Goal: Task Accomplishment & Management: Manage account settings

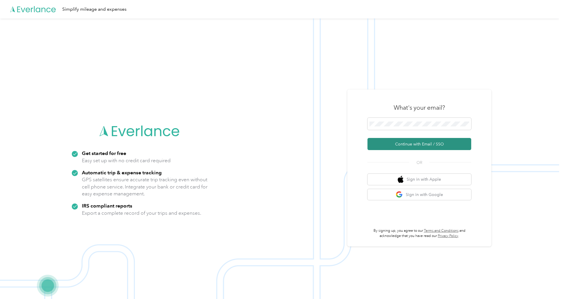
click at [412, 147] on button "Continue with Email / SSO" at bounding box center [420, 144] width 104 height 12
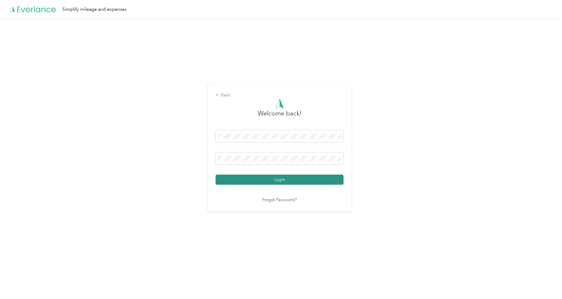
click at [298, 180] on button "Login" at bounding box center [280, 179] width 128 height 10
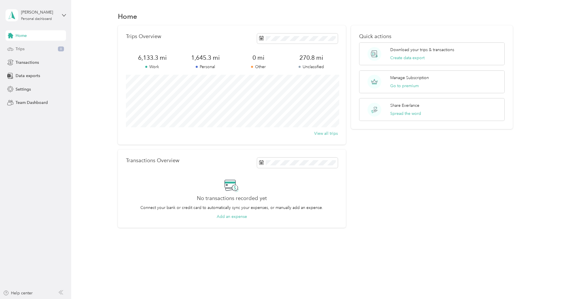
click at [32, 49] on div "Trips 6" at bounding box center [35, 49] width 61 height 10
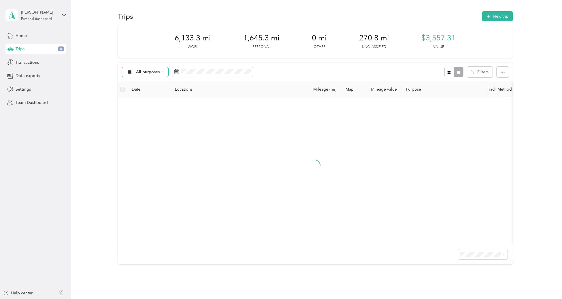
click at [142, 72] on span "All purposes" at bounding box center [148, 72] width 24 height 4
click at [141, 92] on span "Unclassified" at bounding box center [150, 92] width 28 height 6
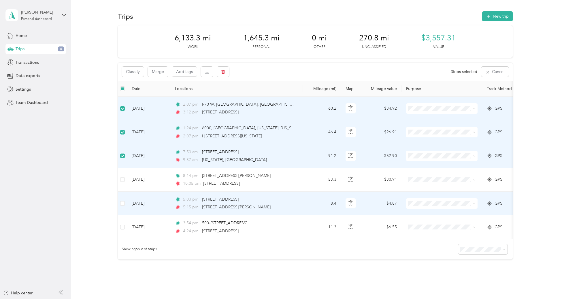
click at [125, 204] on td at bounding box center [122, 203] width 9 height 24
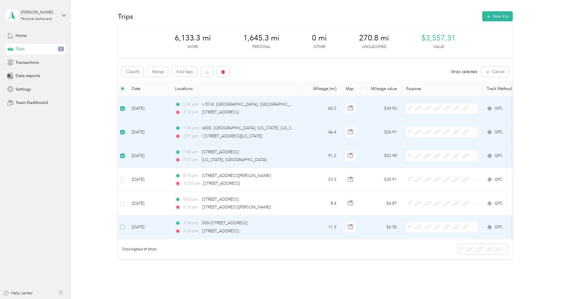
click at [124, 224] on label at bounding box center [122, 227] width 5 height 6
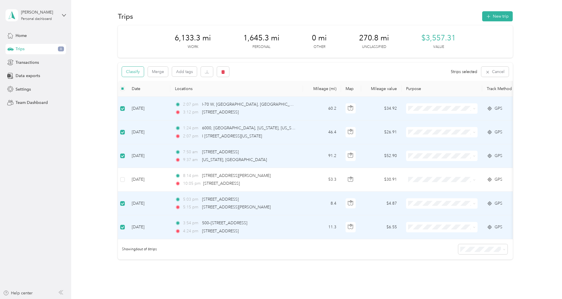
click at [131, 73] on button "Classify" at bounding box center [133, 72] width 22 height 10
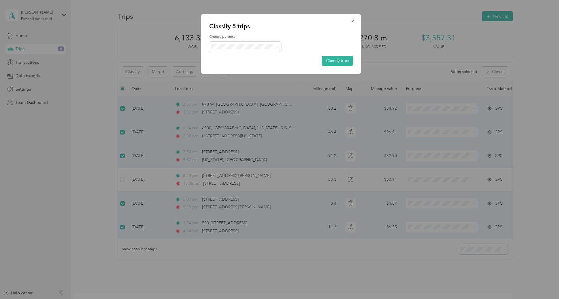
click at [234, 67] on span "Personal" at bounding box center [250, 67] width 54 height 6
click at [338, 59] on button "Classify trips" at bounding box center [337, 61] width 31 height 10
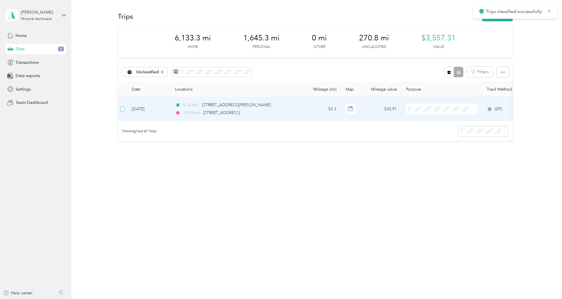
click at [124, 111] on label at bounding box center [122, 109] width 5 height 6
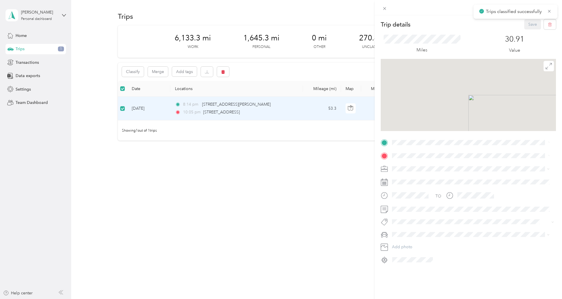
click at [133, 69] on div "Trip details Save This trip cannot be edited because it is either under review,…" at bounding box center [281, 149] width 562 height 299
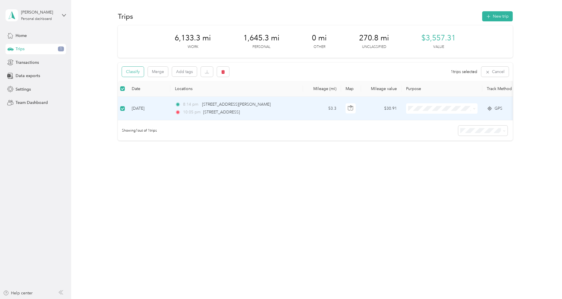
click at [132, 70] on button "Classify" at bounding box center [133, 72] width 22 height 10
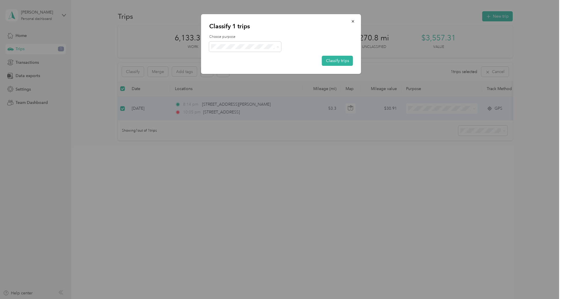
click at [232, 74] on span "Doordash" at bounding box center [250, 77] width 54 height 6
click at [341, 62] on button "Classify trips" at bounding box center [337, 61] width 31 height 10
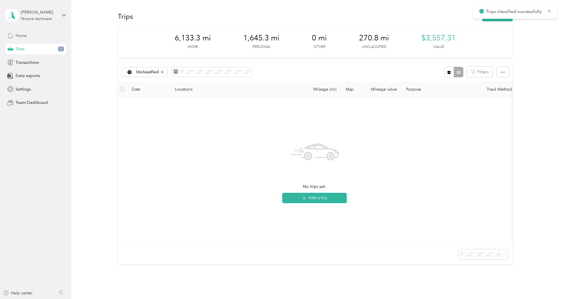
click at [22, 34] on span "Home" at bounding box center [21, 36] width 11 height 6
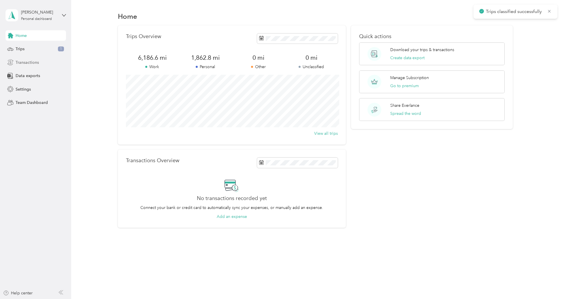
click at [25, 61] on span "Transactions" at bounding box center [27, 62] width 23 height 6
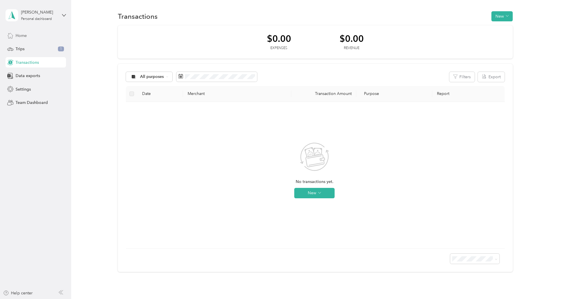
click at [23, 36] on span "Home" at bounding box center [21, 36] width 11 height 6
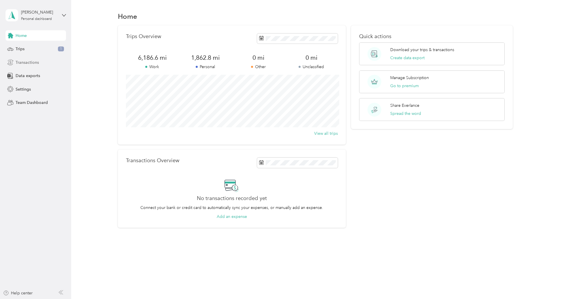
click at [22, 63] on span "Transactions" at bounding box center [27, 62] width 23 height 6
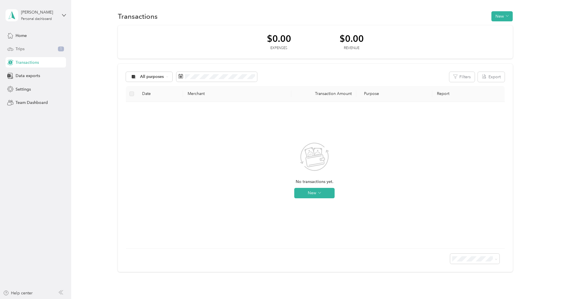
click at [22, 48] on span "Trips" at bounding box center [20, 49] width 9 height 6
